Goal: Transaction & Acquisition: Purchase product/service

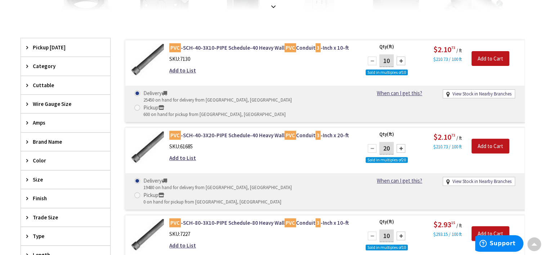
scroll to position [216, 0]
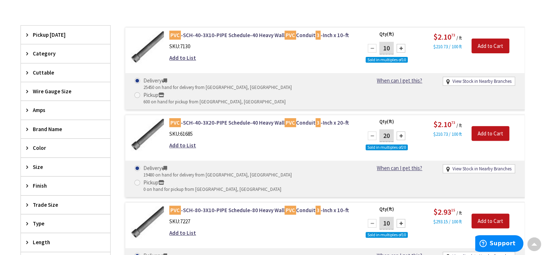
click at [40, 164] on span "Size" at bounding box center [62, 167] width 59 height 8
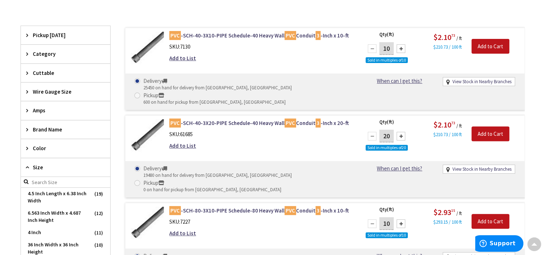
scroll to position [253, 0]
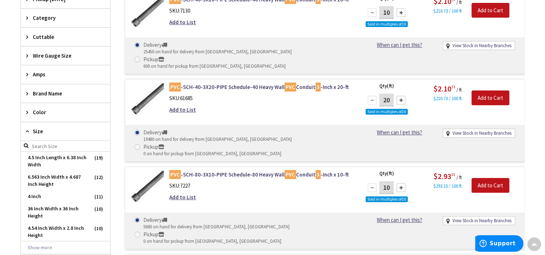
click at [33, 129] on span "Size" at bounding box center [62, 131] width 59 height 8
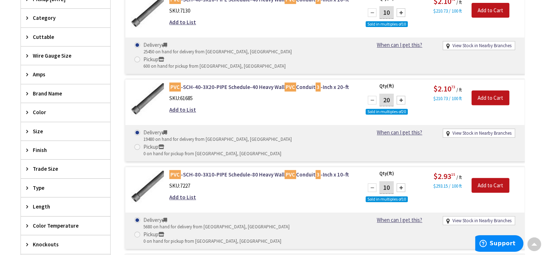
click at [40, 204] on span "Length" at bounding box center [62, 207] width 59 height 8
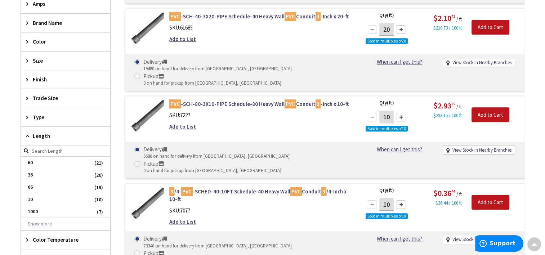
scroll to position [325, 0]
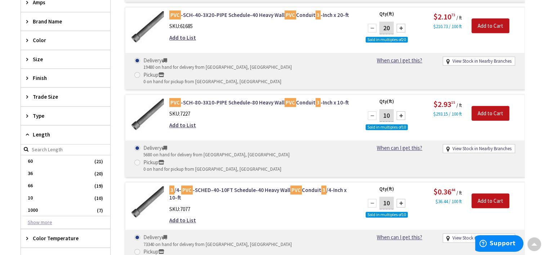
click at [42, 222] on button "Show more" at bounding box center [65, 222] width 89 height 12
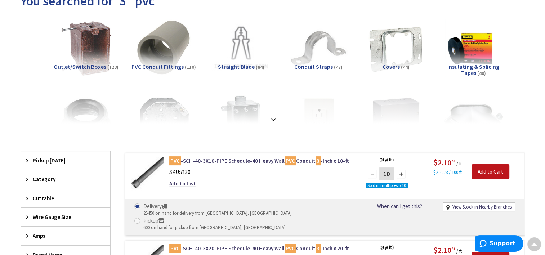
scroll to position [0, 0]
